Goal: Navigation & Orientation: Find specific page/section

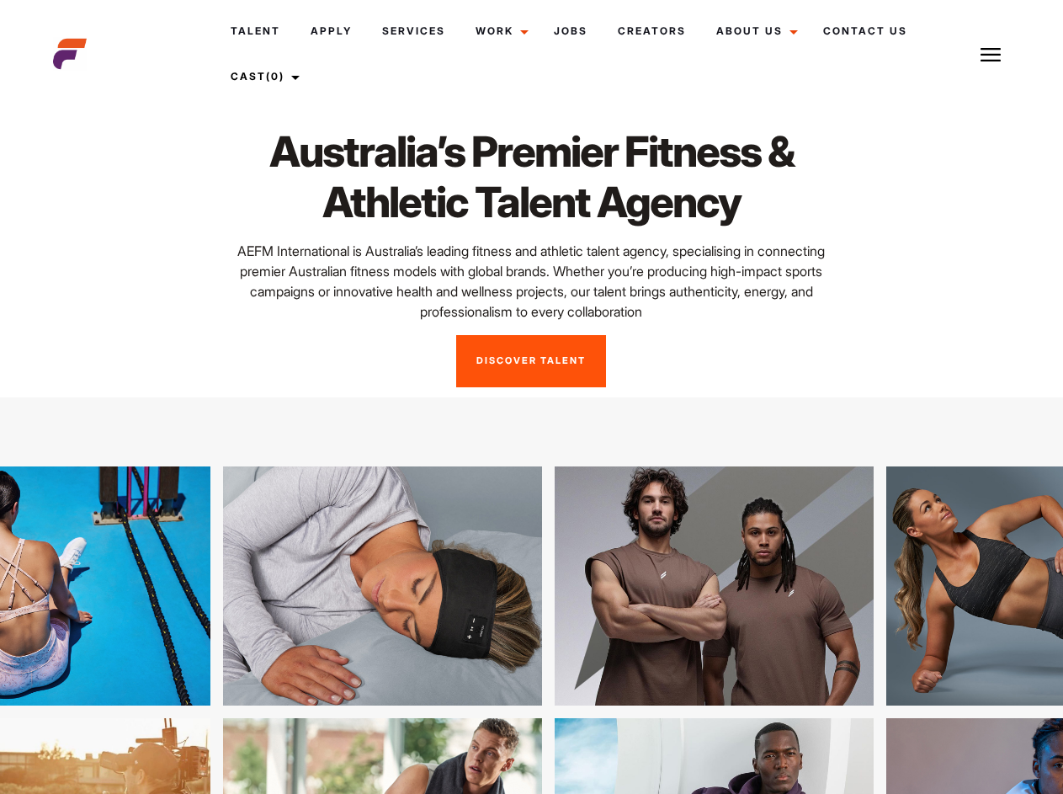
click at [265, 77] on link "Cast (0)" at bounding box center [262, 76] width 94 height 45
click at [991, 54] on img at bounding box center [990, 55] width 20 height 20
